Goal: Task Accomplishment & Management: Manage account settings

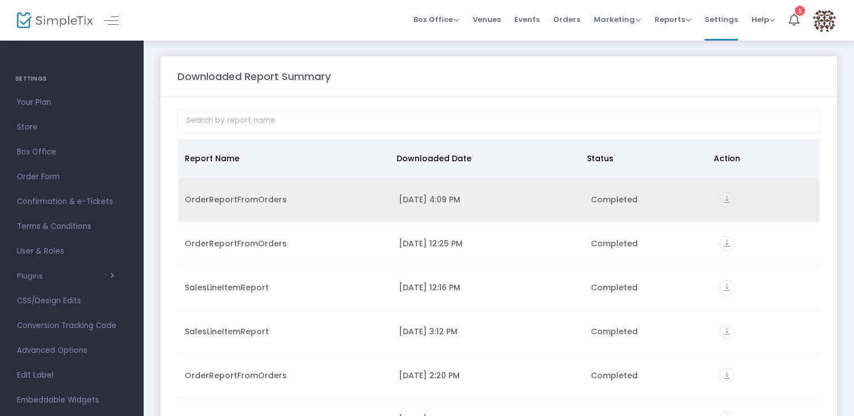
click at [721, 201] on icon "vertical_align_bottom" at bounding box center [727, 199] width 15 height 15
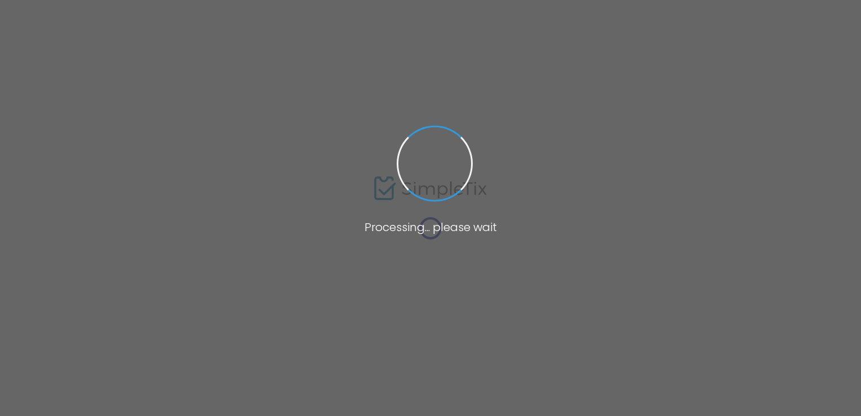
click at [708, 195] on span at bounding box center [430, 208] width 861 height 416
